Goal: Task Accomplishment & Management: Use online tool/utility

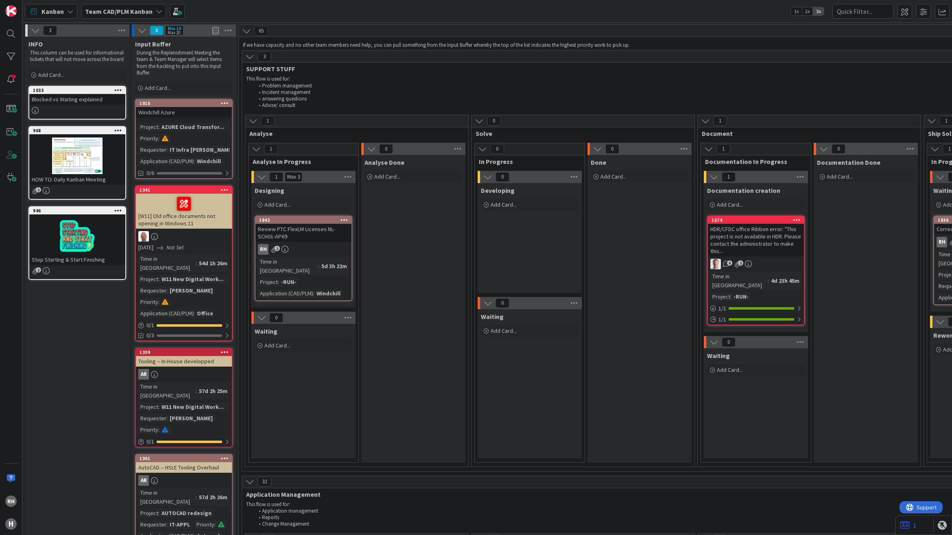
click at [109, 11] on b "Team CAD/PLM Kanban" at bounding box center [119, 11] width 68 height 8
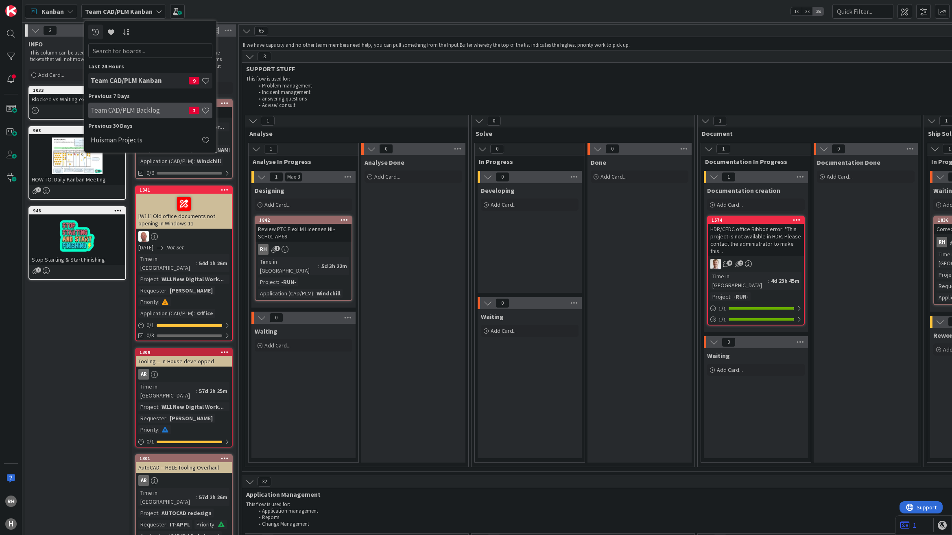
click at [145, 115] on div "Team CAD/PLM Backlog 2" at bounding box center [150, 110] width 124 height 15
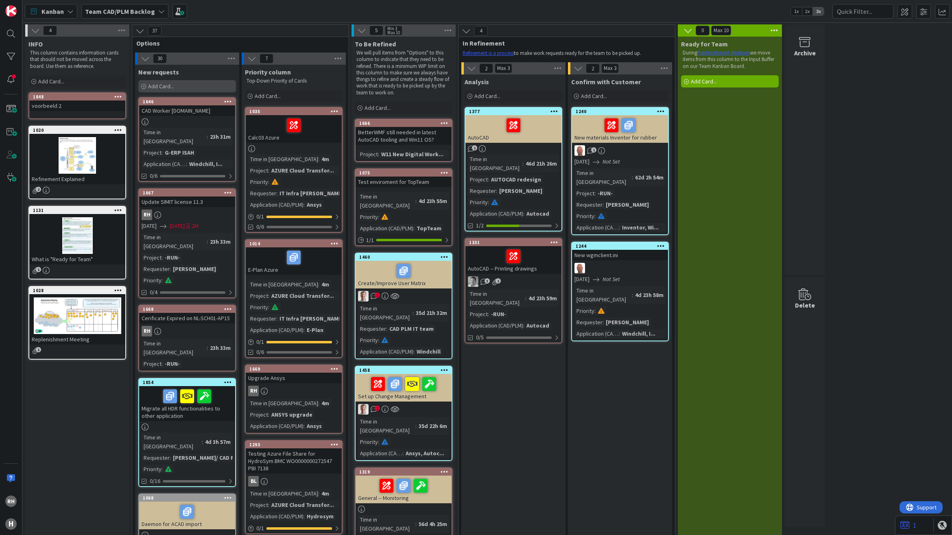
click at [177, 88] on div "Add Card..." at bounding box center [187, 86] width 98 height 12
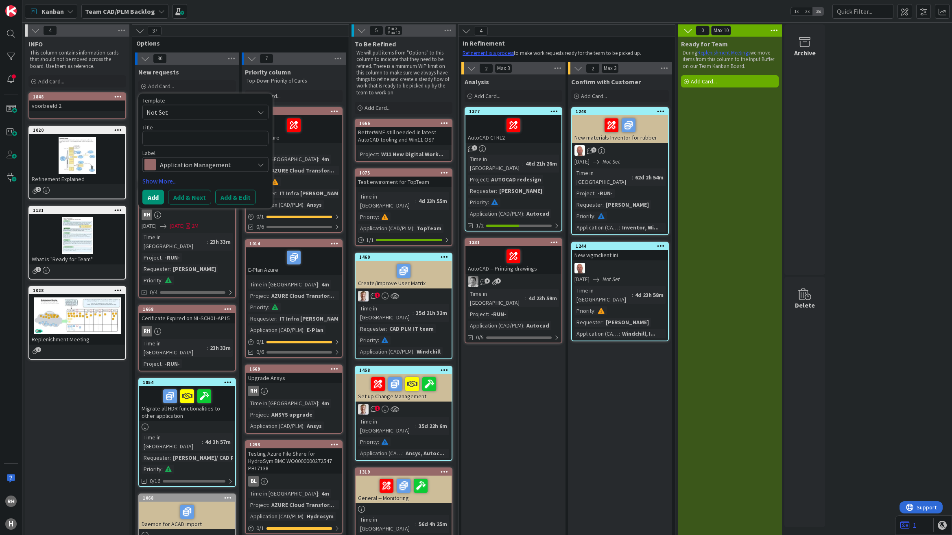
type textarea "x"
type textarea "INC000000251501"
type textarea "x"
type textarea "INC000000251501"
type textarea "x"
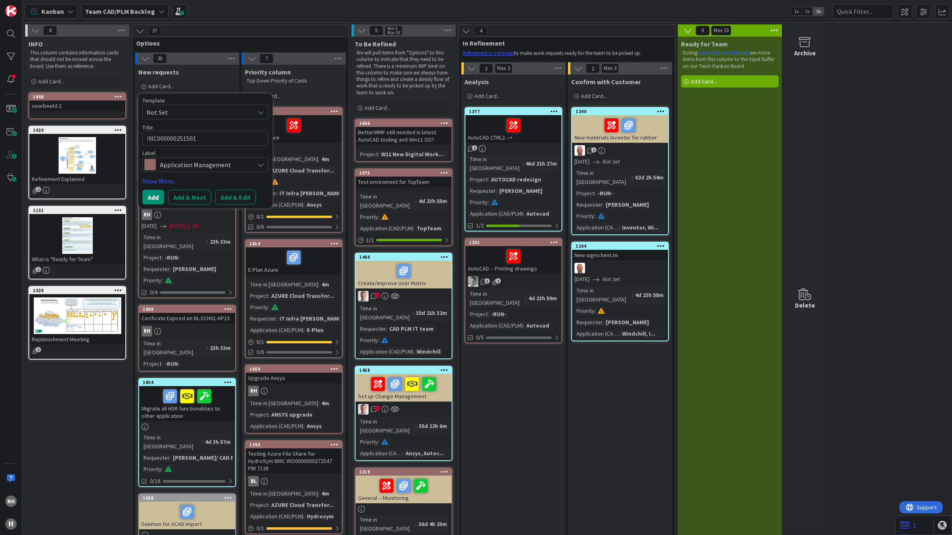
type textarea "INC000000251501 -"
type textarea "x"
type textarea "INC000000251501 -"
type textarea "x"
type textarea "INC000000251501 - A"
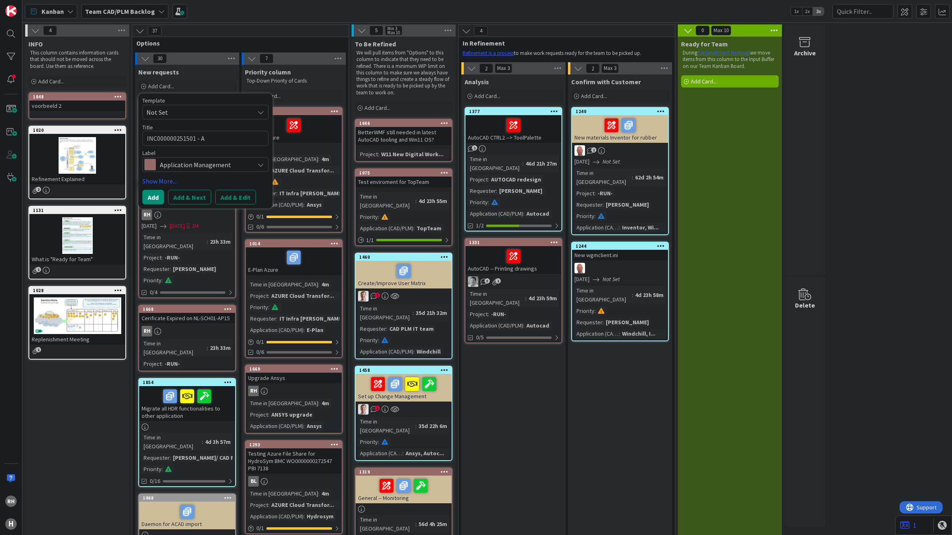
type textarea "x"
type textarea "INC000000251501 - A"
type textarea "x"
type textarea "INC000000251501 - Au"
type textarea "x"
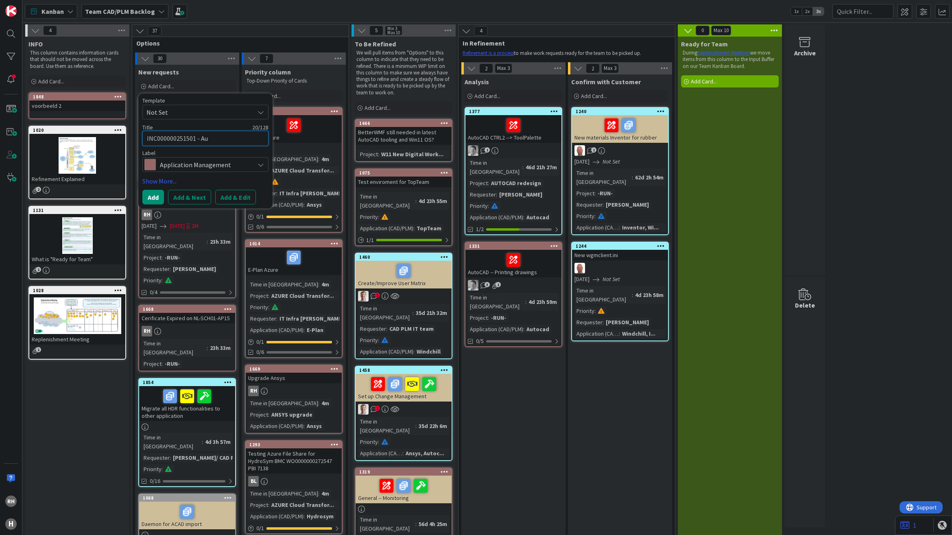
type textarea "INC000000251501 - Aut"
type textarea "x"
type textarea "INC000000251501 - Auto"
type textarea "x"
type textarea "INC000000251501 - AutoC"
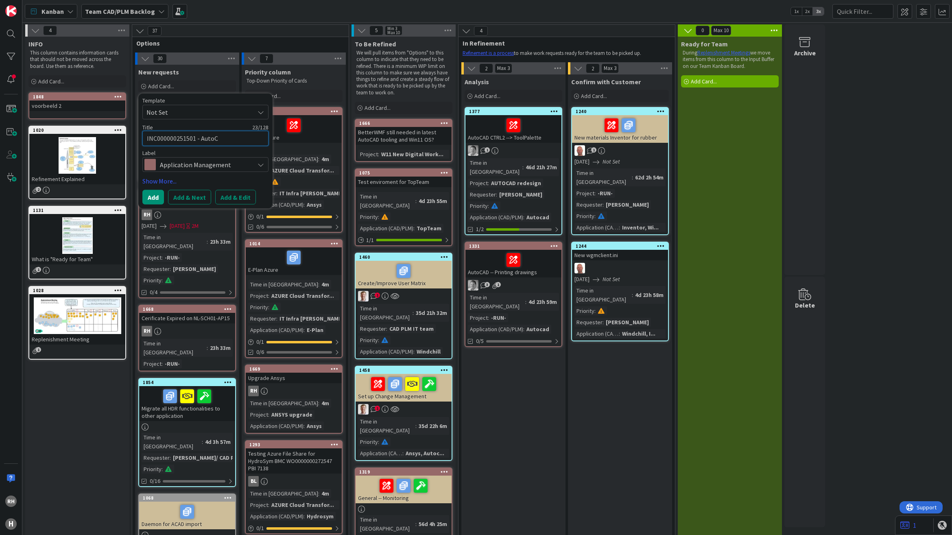
type textarea "x"
type textarea "INC000000251501 - AutoCA"
type textarea "x"
type textarea "INC000000251501 - AutoCAD"
type textarea "x"
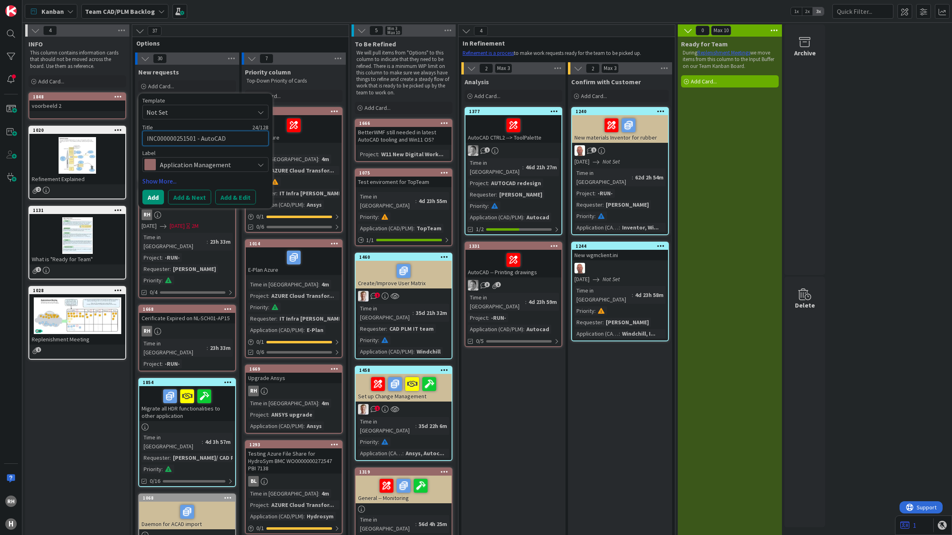
type textarea "INC000000251501 - AutoCAD"
type textarea "x"
type textarea "INC000000251501 - AutoCAD R"
type textarea "x"
type textarea "INC000000251501 - AutoCAD Re"
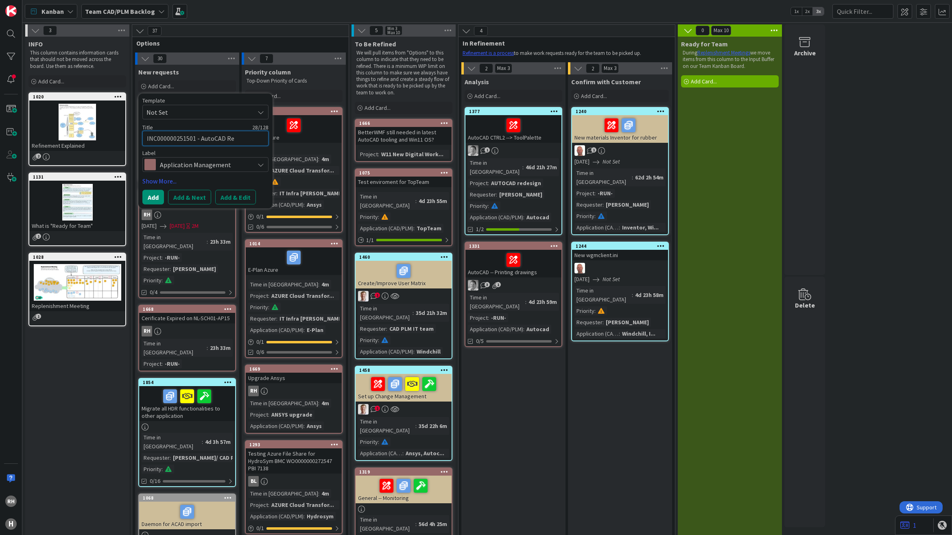
type textarea "x"
type textarea "INC000000251501 - AutoCAD Rea"
type textarea "x"
type textarea "INC000000251501 - AutoCAD Read"
type textarea "x"
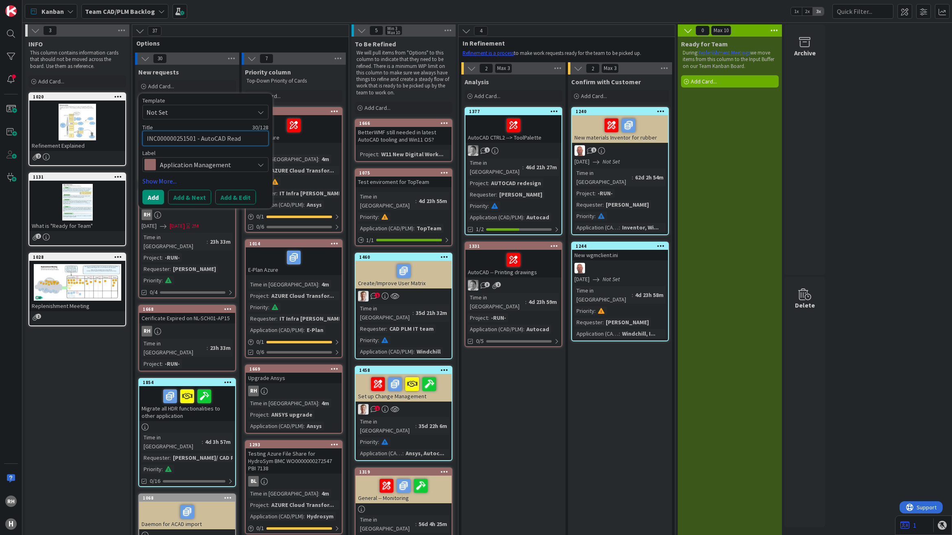
type textarea "INC000000251501 - AutoCAD Read-"
type textarea "x"
type textarea "INC000000251501 - AutoCAD Read-i"
type textarea "x"
type textarea "INC000000251501 - AutoCAD Read-in"
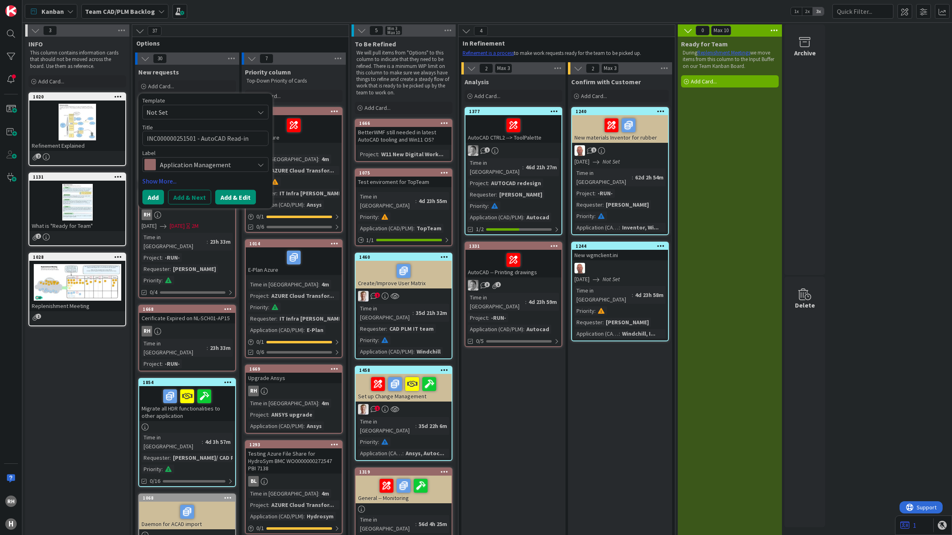
click at [234, 193] on button "Add & Edit" at bounding box center [235, 197] width 41 height 15
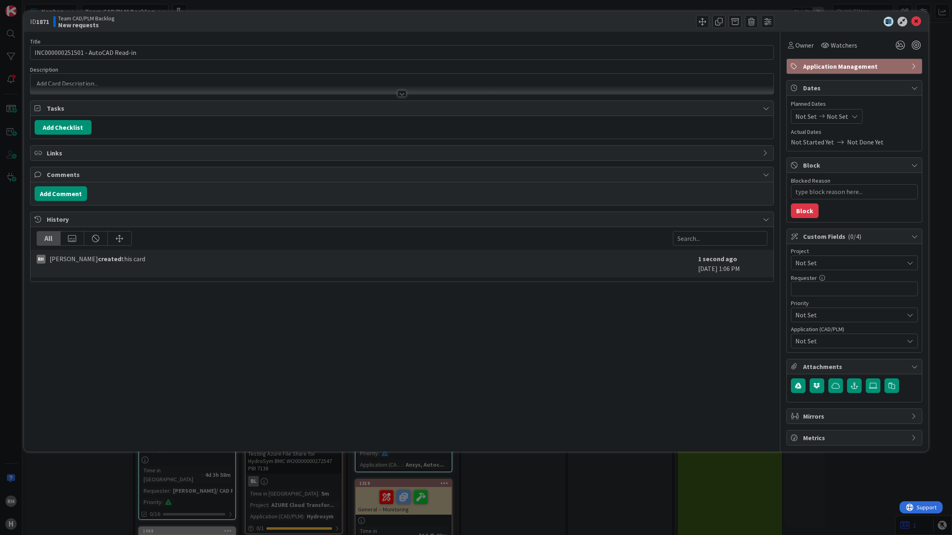
click at [862, 265] on span "Not Set" at bounding box center [848, 262] width 104 height 11
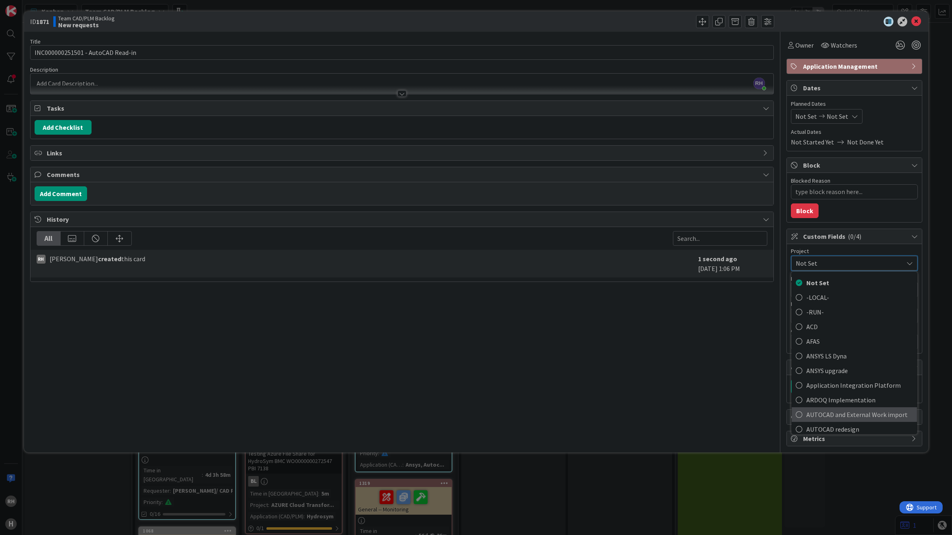
click at [862, 416] on span "AUTOCAD and External Work import" at bounding box center [860, 414] width 107 height 12
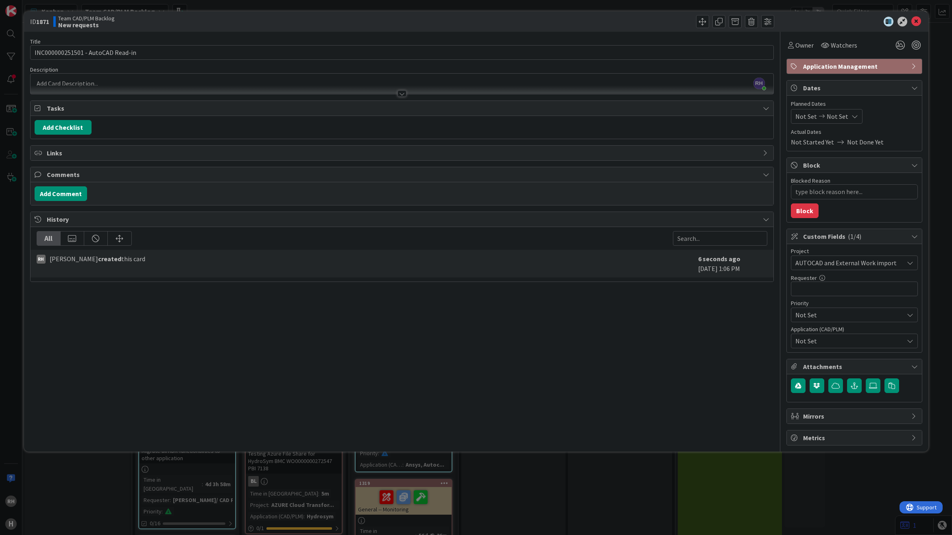
click at [849, 340] on span "Not Set" at bounding box center [850, 341] width 108 height 10
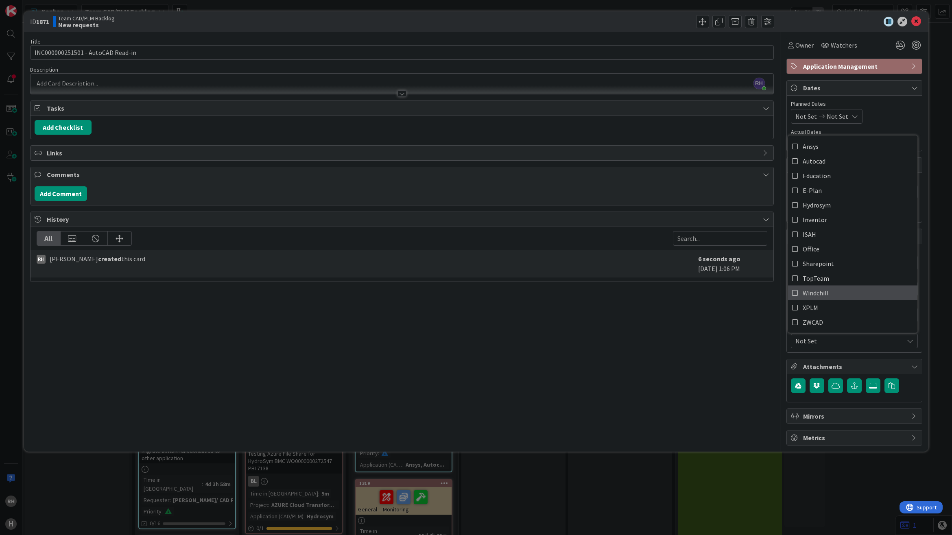
click at [828, 293] on span "Windchill" at bounding box center [816, 293] width 26 height 12
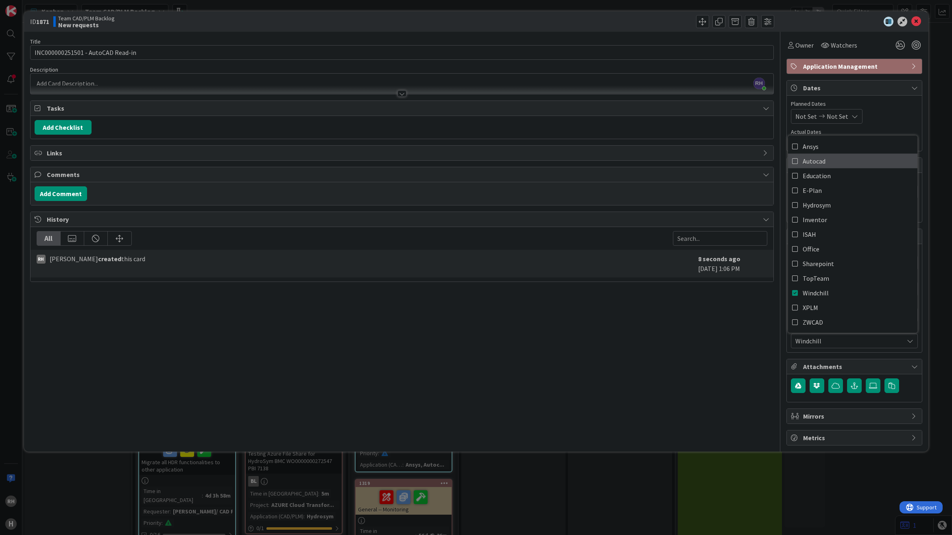
click at [793, 160] on icon at bounding box center [796, 161] width 7 height 12
click at [794, 160] on icon at bounding box center [796, 161] width 7 height 12
click at [696, 411] on div "Title 33 / 128 INC000000251501 - AutoCAD Read-in Description [PERSON_NAME] just…" at bounding box center [402, 239] width 744 height 414
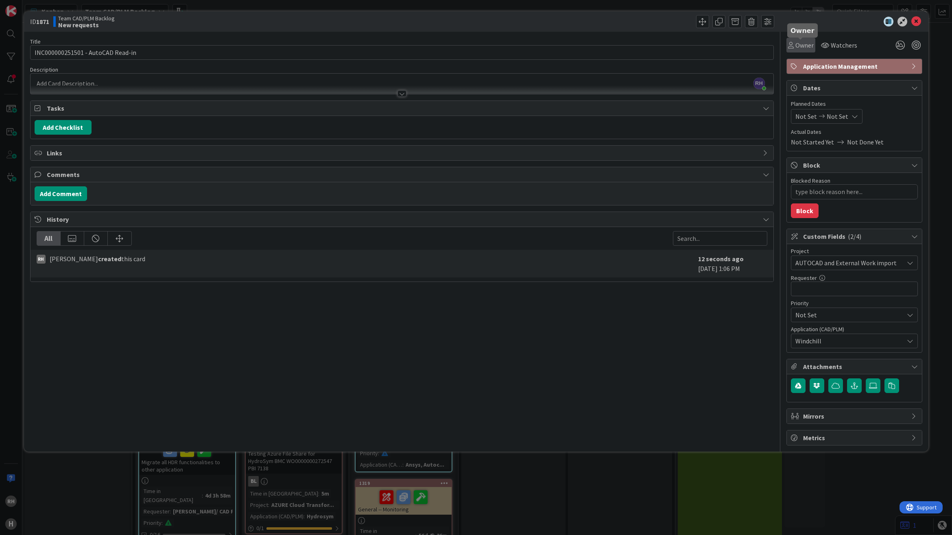
click at [807, 47] on span "Owner" at bounding box center [805, 45] width 18 height 10
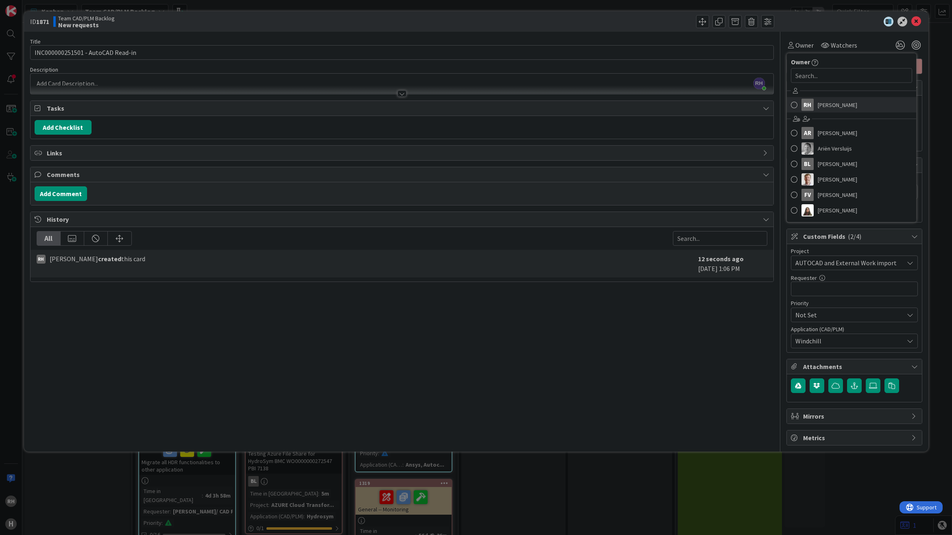
click at [816, 105] on link "[PERSON_NAME]" at bounding box center [851, 104] width 129 height 15
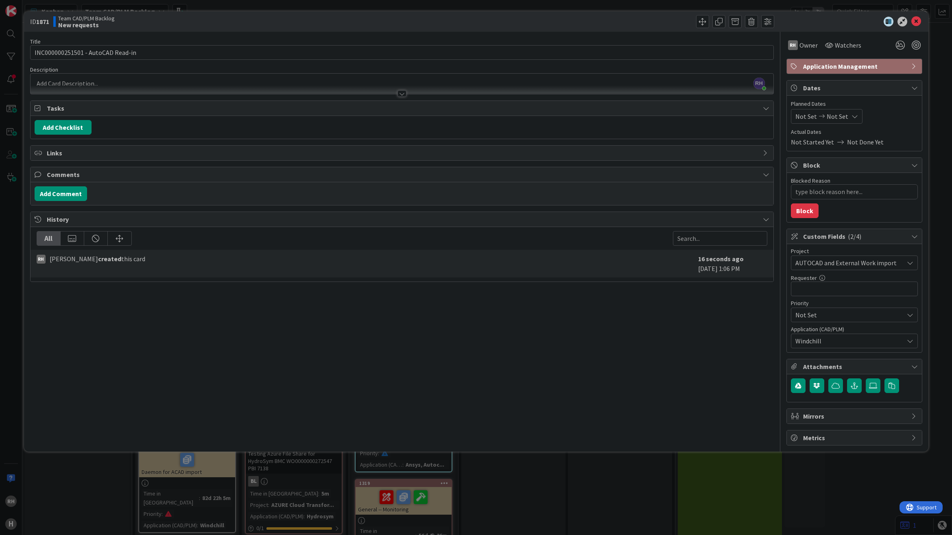
click at [94, 85] on div at bounding box center [402, 89] width 743 height 9
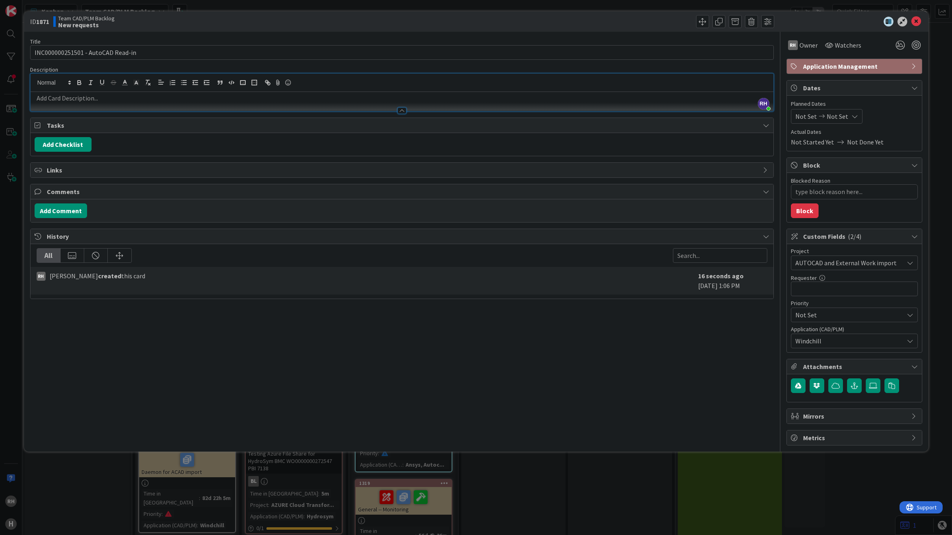
click at [82, 100] on p at bounding box center [402, 98] width 735 height 9
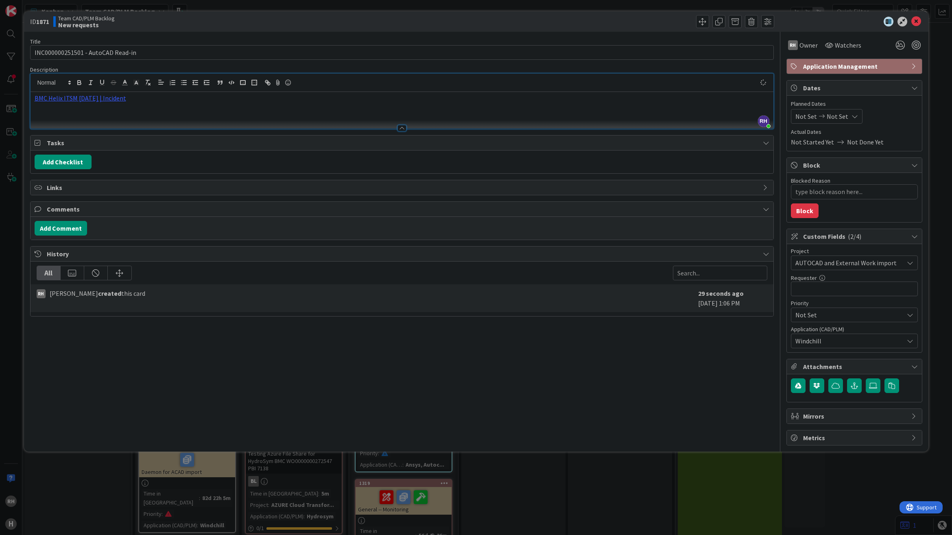
type textarea "x"
click at [917, 19] on icon at bounding box center [917, 22] width 10 height 10
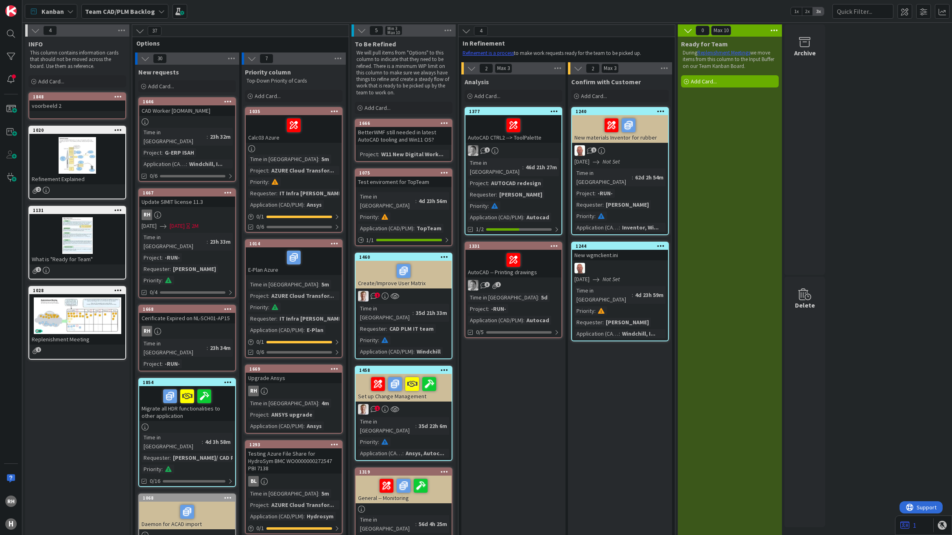
click at [119, 13] on b "Team CAD/PLM Backlog" at bounding box center [120, 11] width 70 height 8
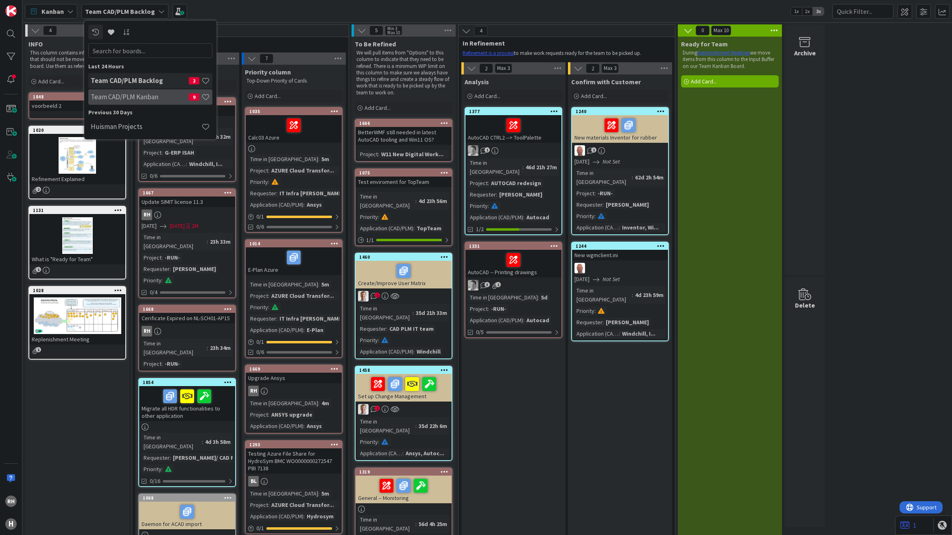
click at [146, 99] on h4 "Team CAD/PLM Kanban" at bounding box center [140, 97] width 98 height 8
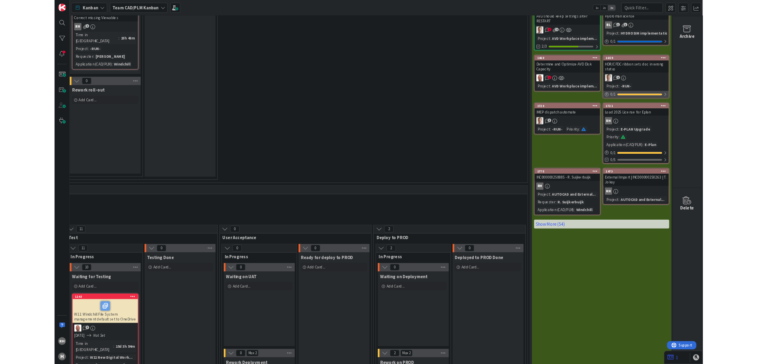
scroll to position [204, 918]
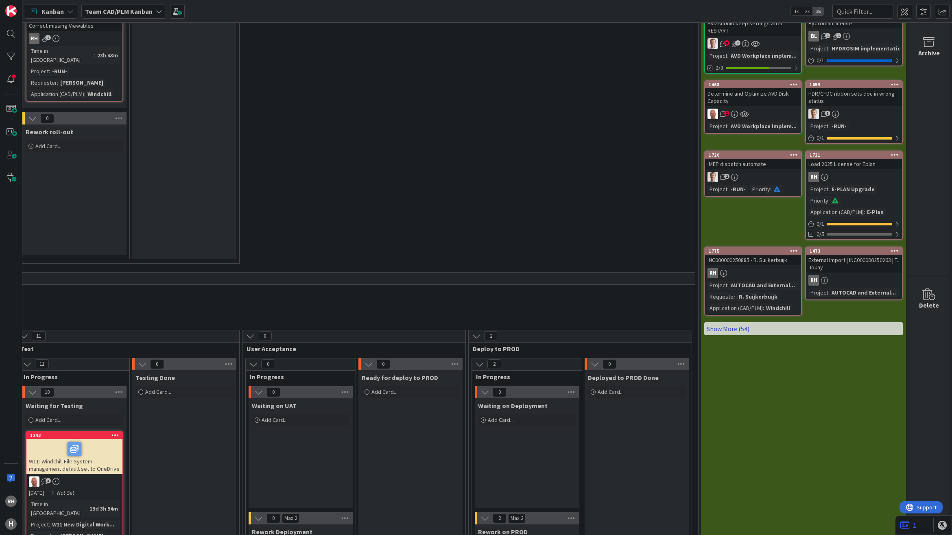
click at [730, 328] on link "Show More (54)" at bounding box center [804, 328] width 199 height 13
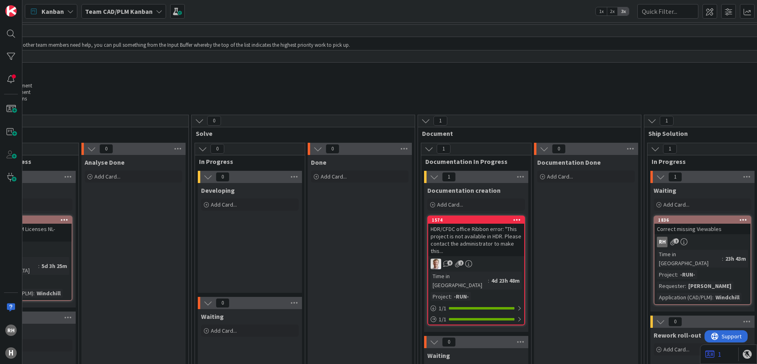
scroll to position [0, 68]
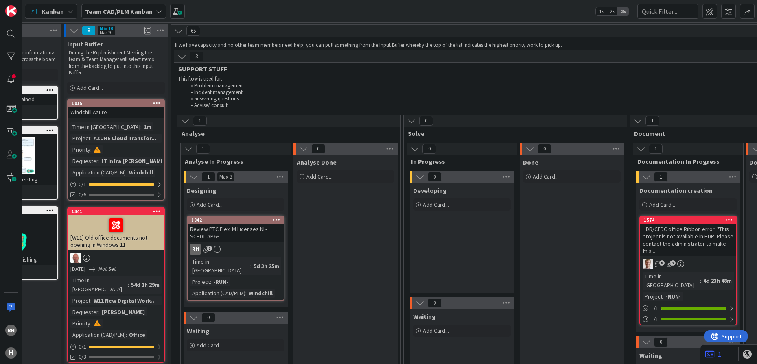
click at [185, 53] on icon at bounding box center [181, 56] width 9 height 9
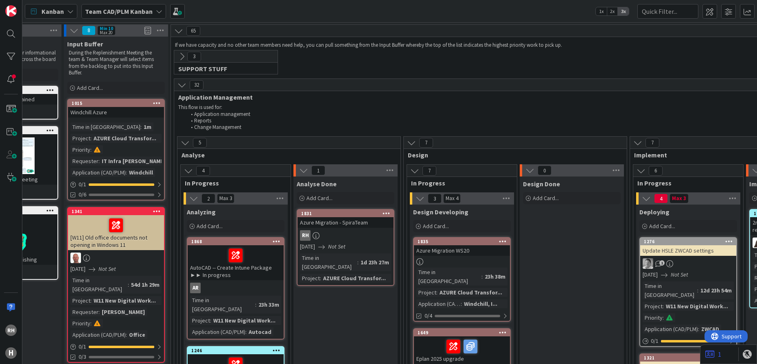
click at [186, 86] on icon at bounding box center [181, 85] width 9 height 9
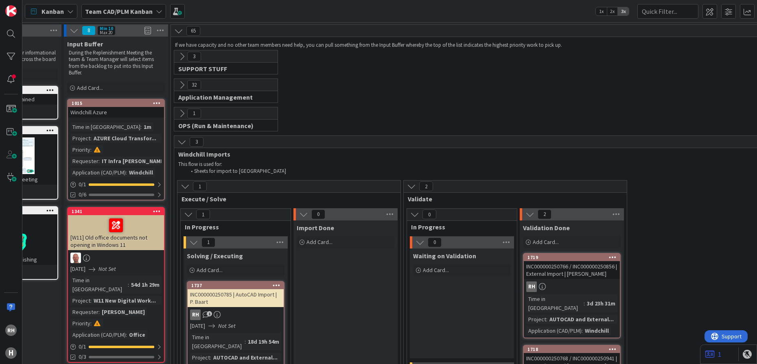
click at [185, 142] on icon at bounding box center [181, 142] width 9 height 9
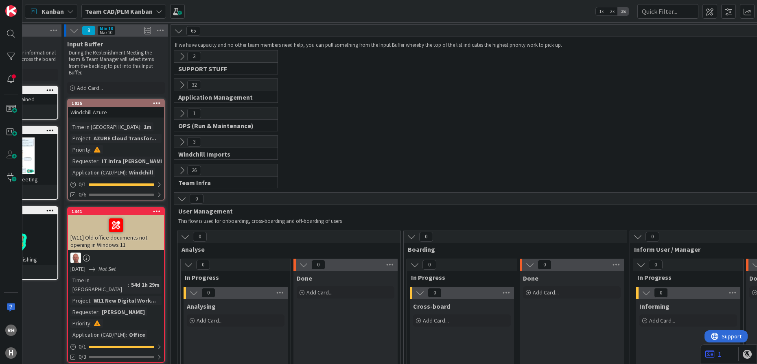
click at [181, 199] on icon at bounding box center [181, 199] width 9 height 9
